Goal: Navigation & Orientation: Find specific page/section

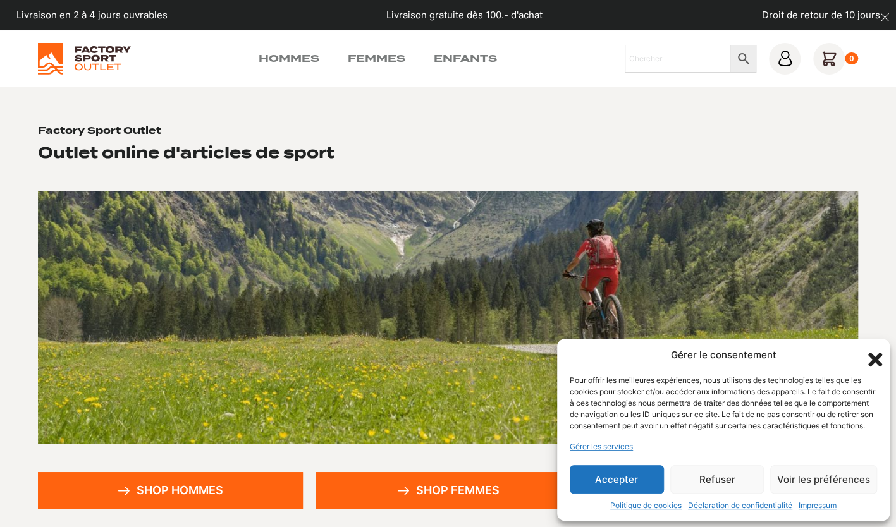
click at [873, 353] on icon "Fermer la boîte de dialogue" at bounding box center [875, 360] width 14 height 14
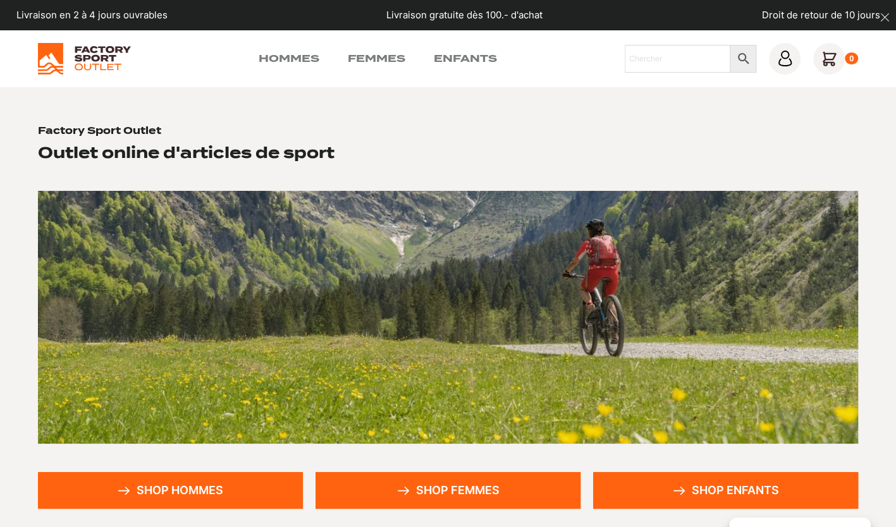
click at [385, 56] on link "Femmes" at bounding box center [377, 58] width 58 height 15
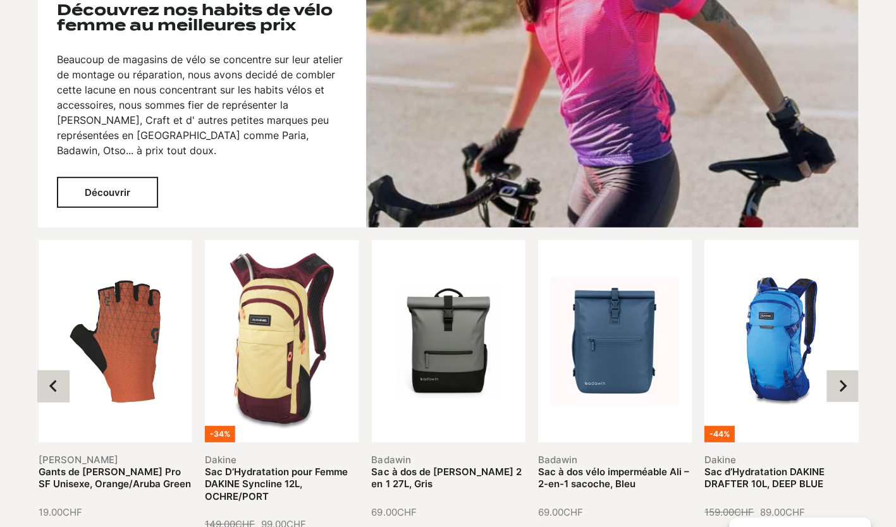
scroll to position [2149, 0]
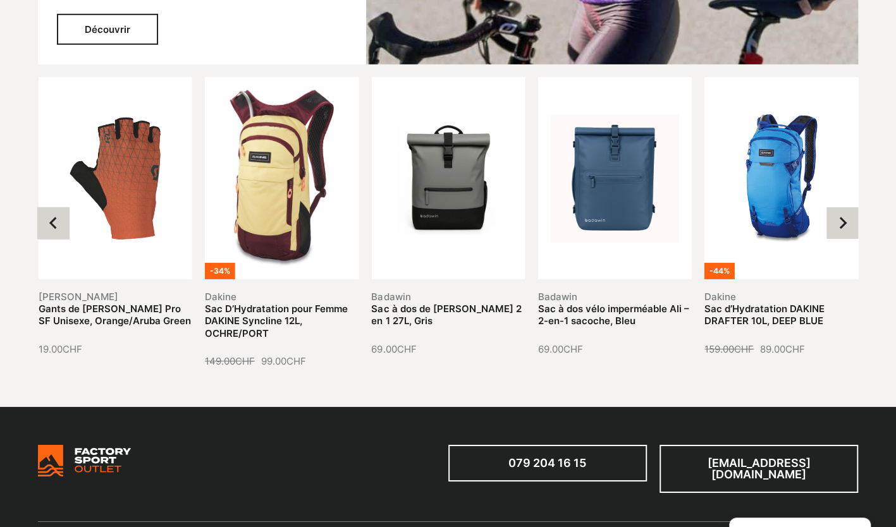
click at [829, 223] on button "Next slide" at bounding box center [842, 223] width 32 height 32
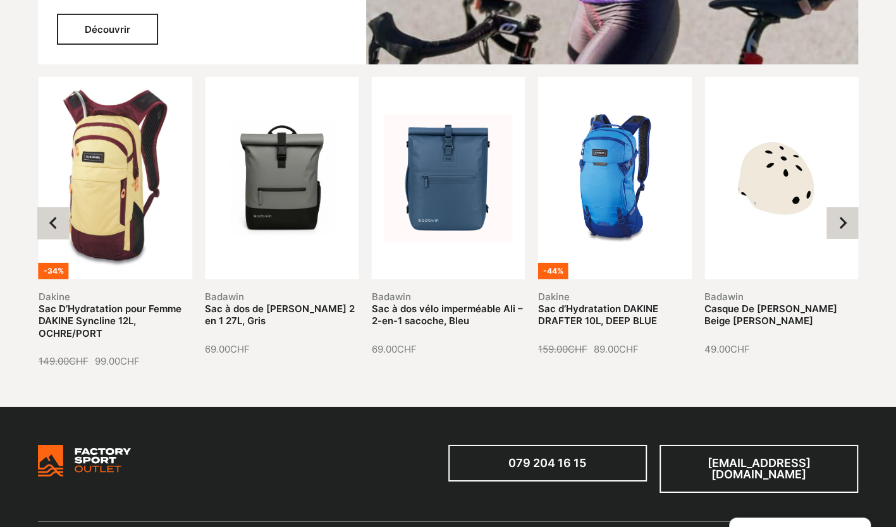
click at [836, 224] on icon "Next slide" at bounding box center [842, 223] width 13 height 13
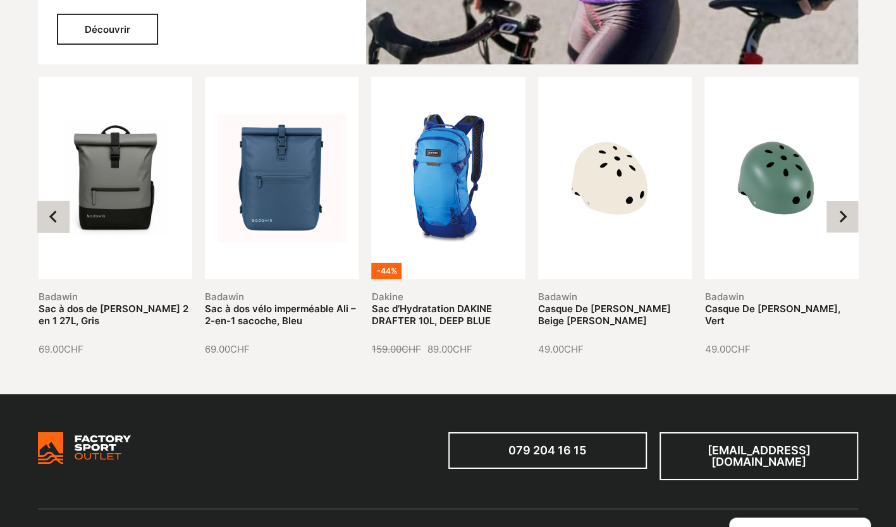
click at [836, 224] on button "Next slide" at bounding box center [842, 217] width 32 height 32
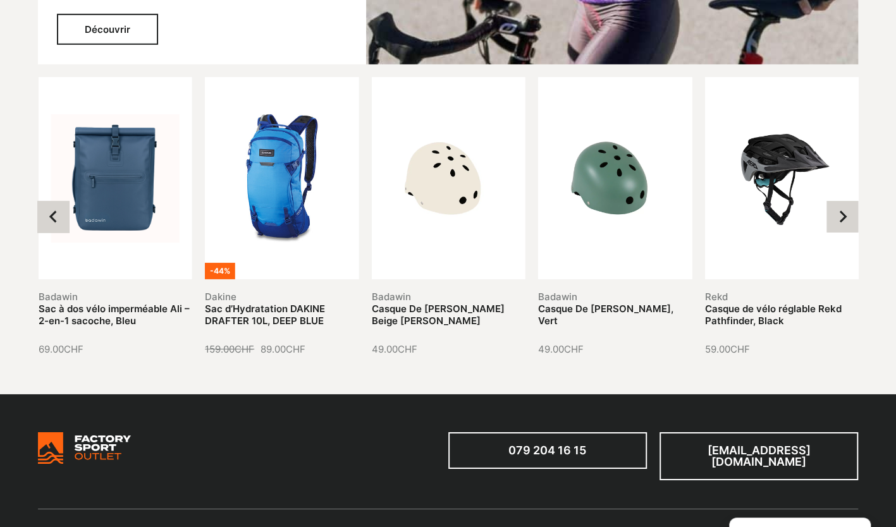
click at [836, 224] on button "Next slide" at bounding box center [842, 217] width 32 height 32
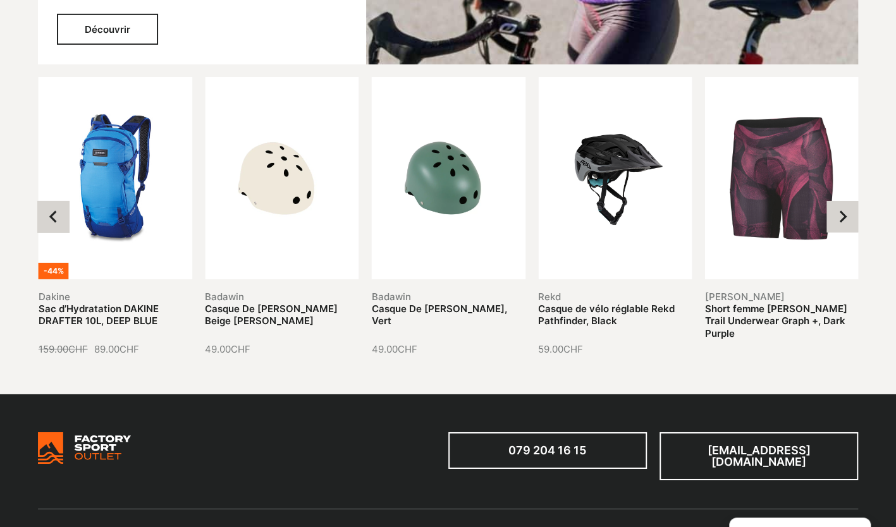
click at [836, 224] on button "Next slide" at bounding box center [842, 217] width 32 height 32
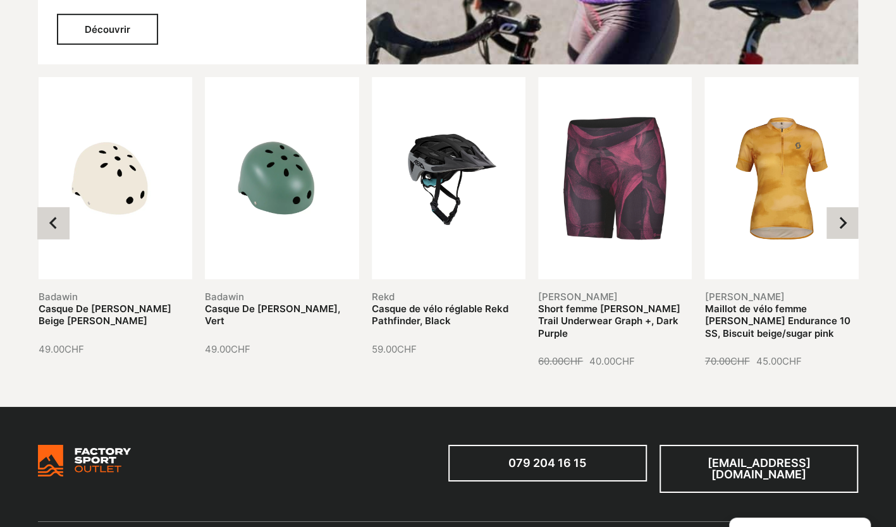
click at [836, 224] on icon "Next slide" at bounding box center [842, 223] width 13 height 13
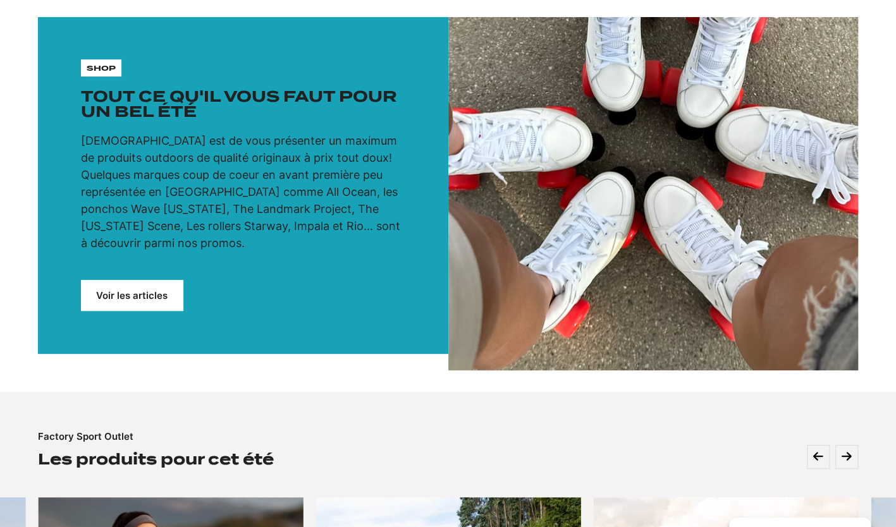
scroll to position [0, 0]
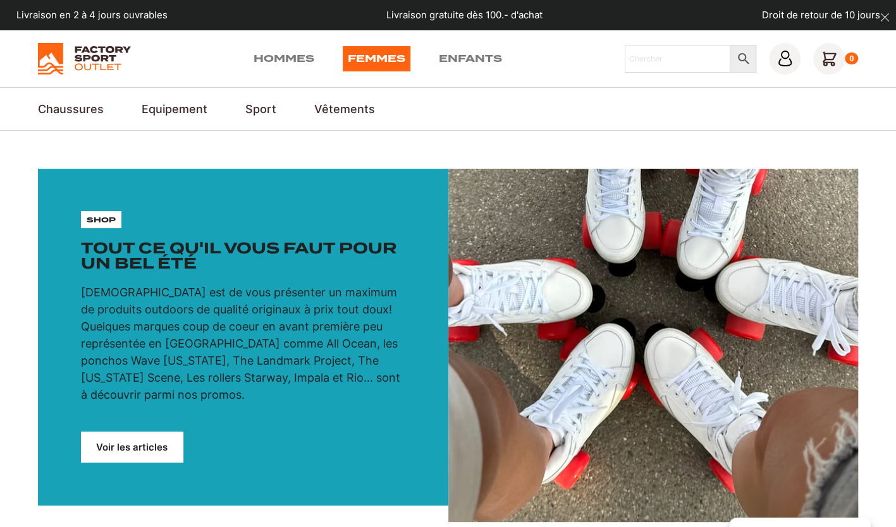
click at [0, 0] on link "Outdoors" at bounding box center [0, 0] width 0 height 0
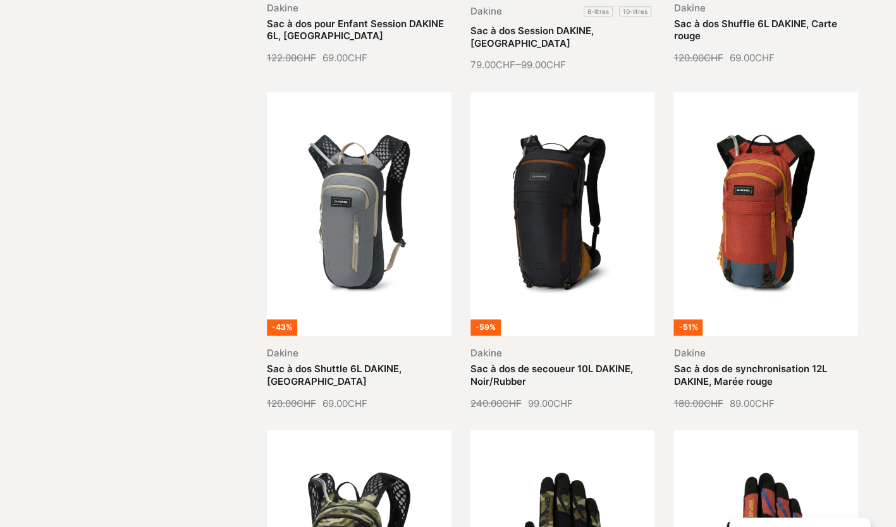
scroll to position [1327, 0]
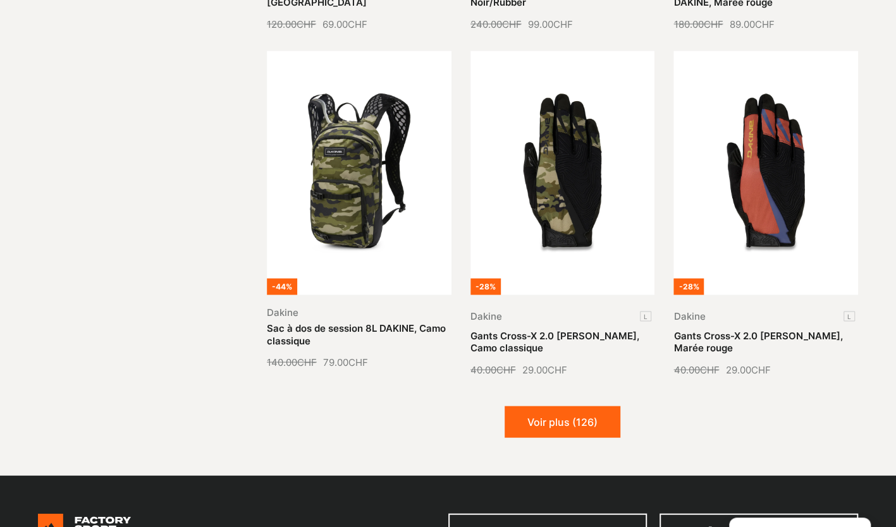
click at [547, 406] on button "Voir plus (126)" at bounding box center [562, 422] width 116 height 32
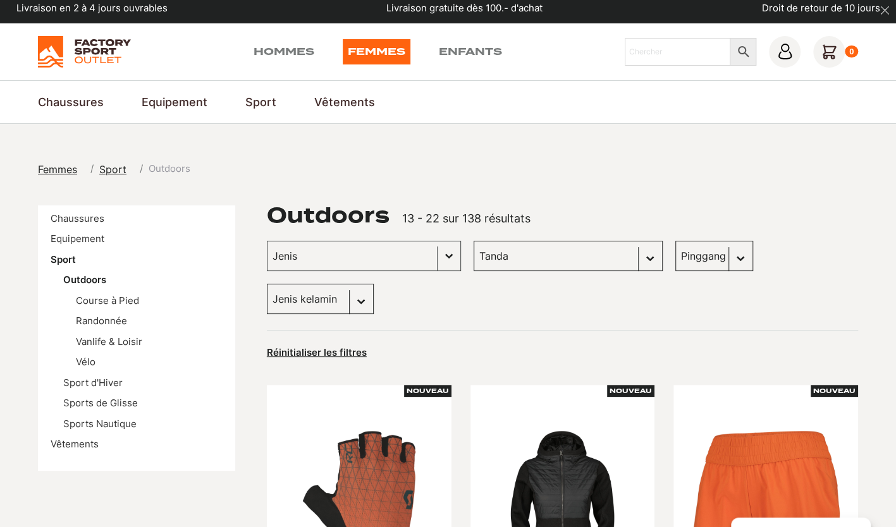
scroll to position [0, 0]
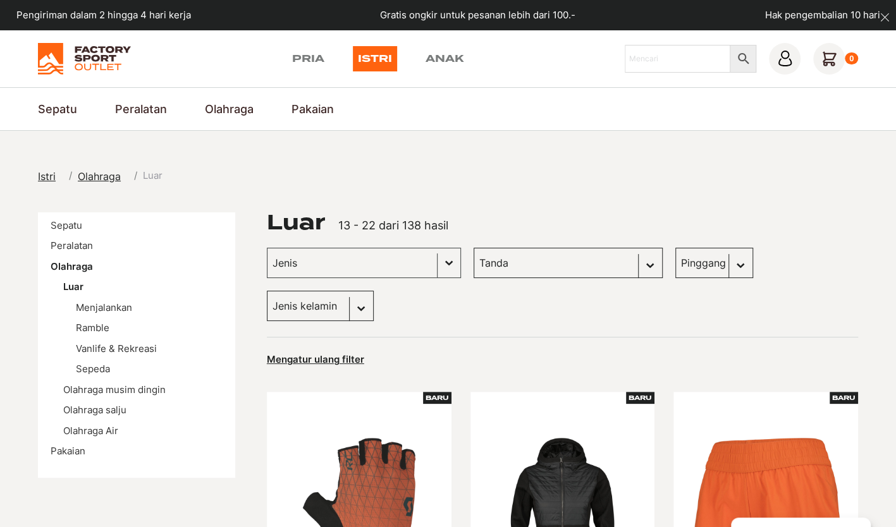
click at [298, 61] on link "Pria" at bounding box center [308, 58] width 32 height 25
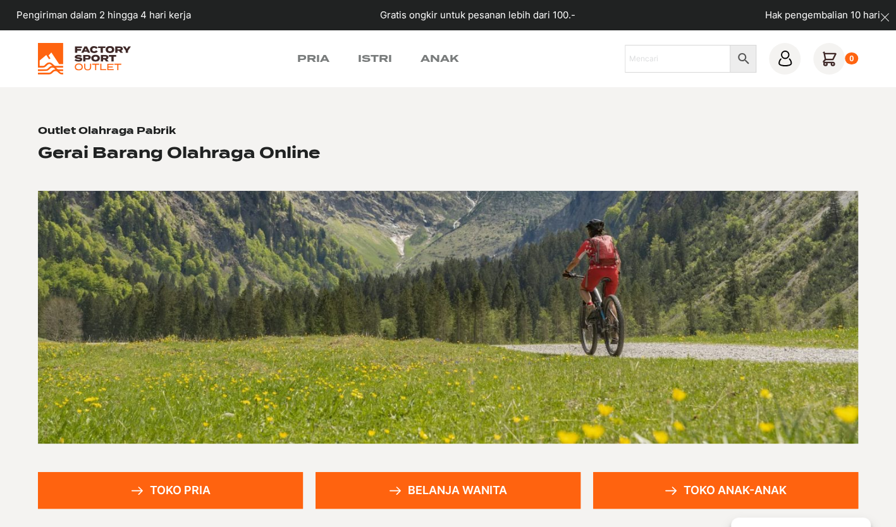
click at [299, 57] on link "Pria" at bounding box center [313, 58] width 32 height 15
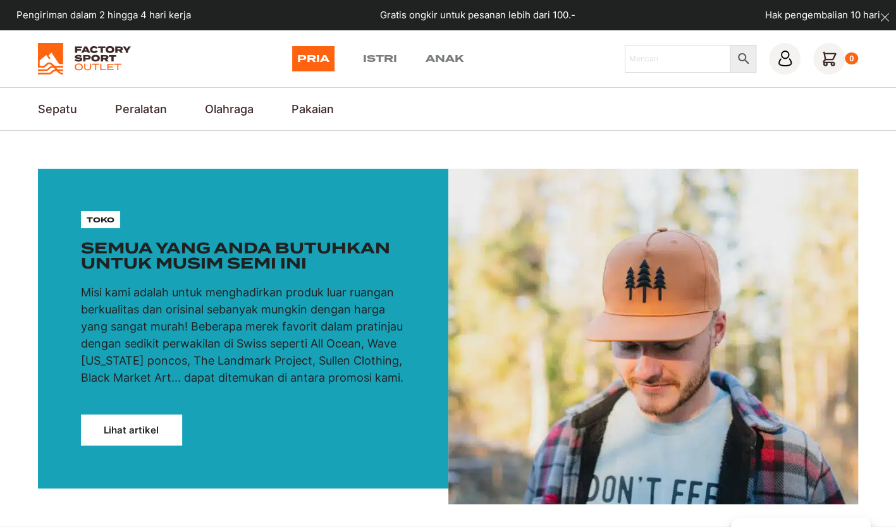
click at [0, 0] on link "Vélo" at bounding box center [0, 0] width 0 height 0
